Goal: Find specific page/section: Find specific page/section

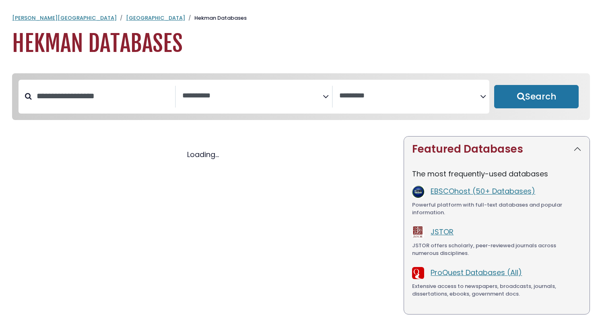
select select "Database Subject Filter"
select select "Database Vendors Filter"
select select "Database Subject Filter"
select select "Database Vendors Filter"
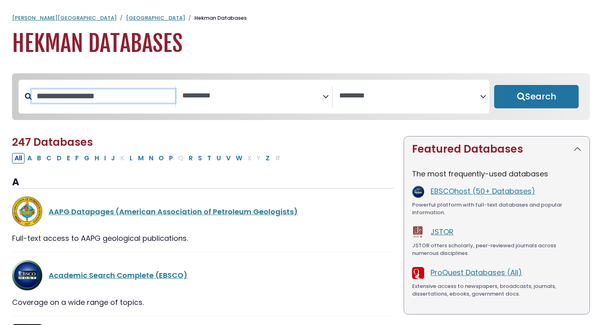
click at [105, 103] on input "Search database by title or keyword" at bounding box center [103, 95] width 143 height 13
type input "*****"
click at [494, 85] on button "Search" at bounding box center [536, 96] width 84 height 23
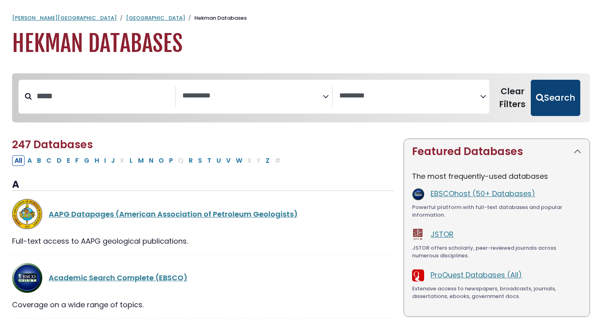
click at [562, 98] on button "Search" at bounding box center [555, 98] width 49 height 36
select select "Database Subject Filter"
select select "Database Vendors Filter"
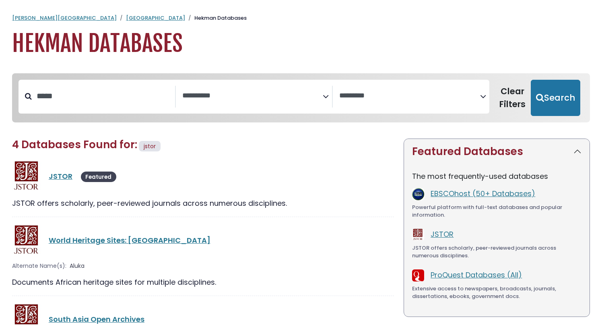
select select "Database Subject Filter"
select select "Database Vendors Filter"
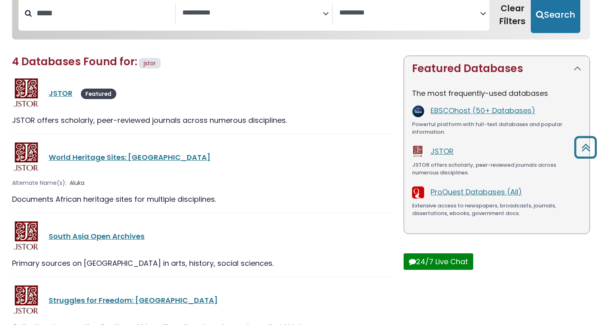
scroll to position [78, 0]
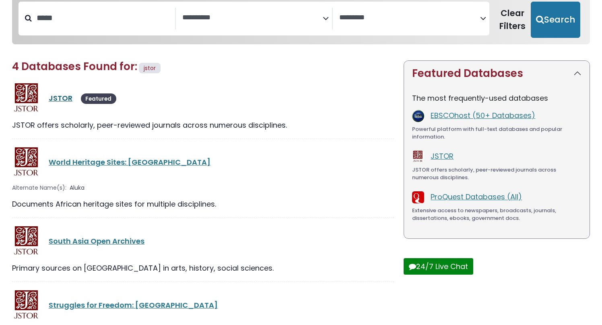
click at [64, 95] on link "JSTOR" at bounding box center [61, 98] width 24 height 10
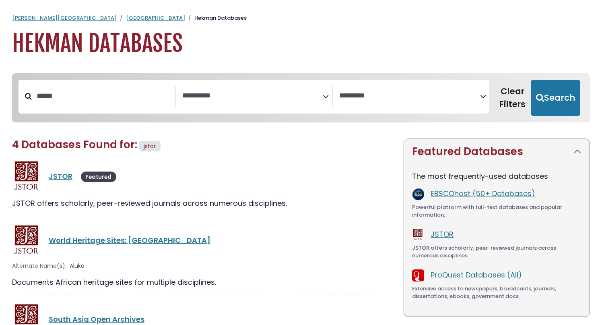
select select "Database Subject Filter"
select select "Database Vendors Filter"
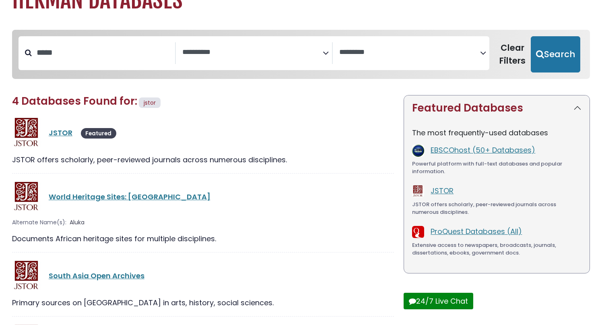
scroll to position [39, 0]
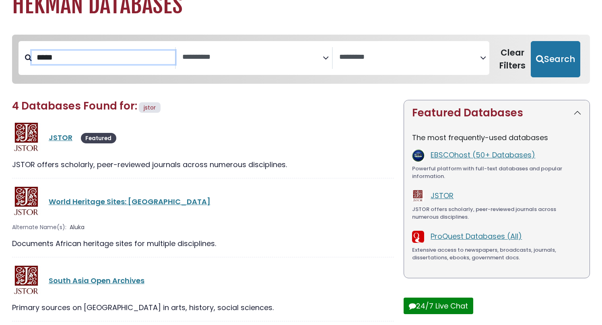
click at [82, 59] on input "*****" at bounding box center [103, 57] width 143 height 13
click at [200, 56] on textarea "Search" at bounding box center [252, 57] width 141 height 8
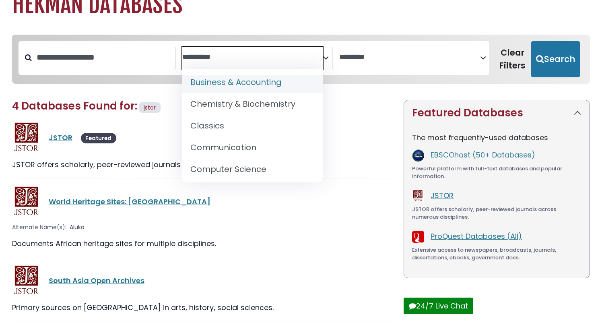
scroll to position [120, 0]
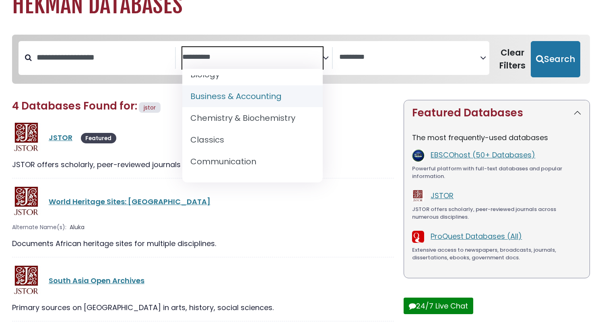
select select "*****"
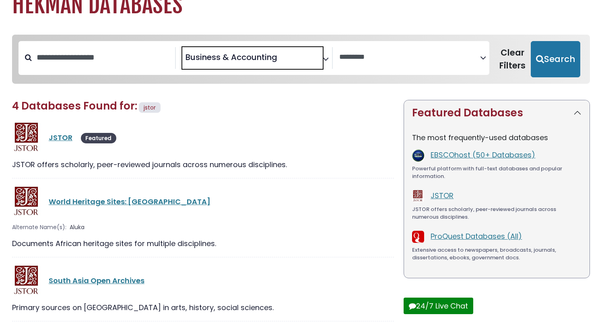
scroll to position [60, 0]
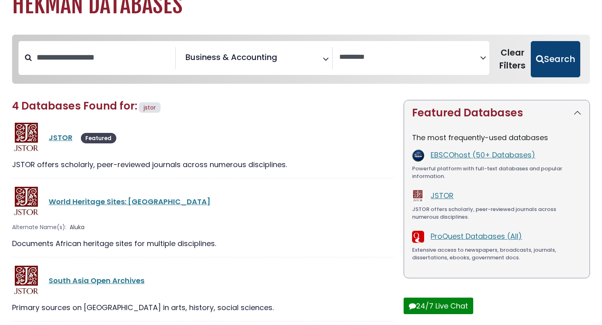
click at [554, 65] on button "Search" at bounding box center [555, 59] width 49 height 36
select select "Database Vendors Filter"
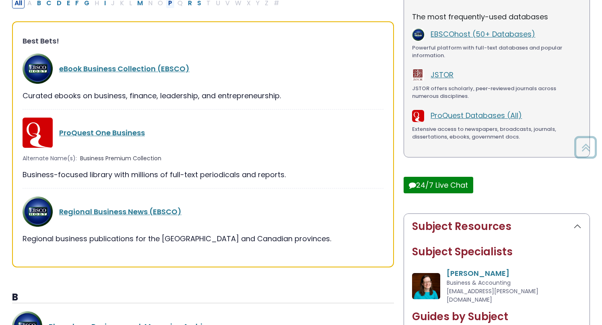
scroll to position [161, 0]
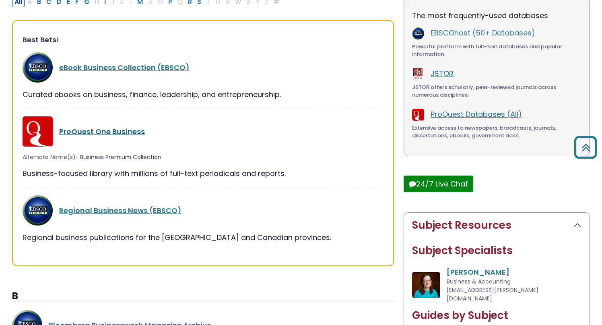
click at [113, 128] on link "ProQuest One Business" at bounding box center [102, 131] width 86 height 10
